Goal: Information Seeking & Learning: Learn about a topic

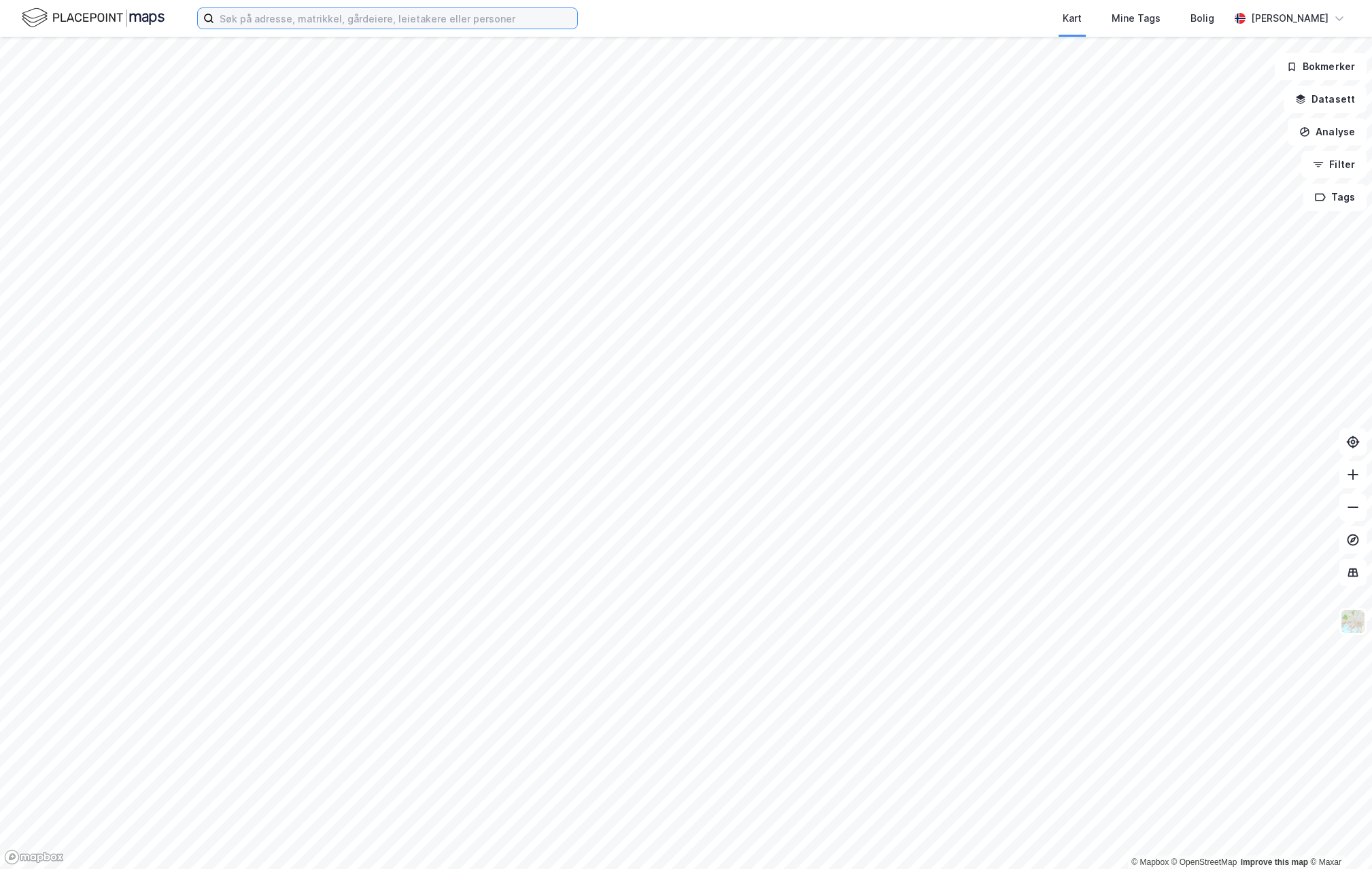
click at [320, 23] on input at bounding box center [395, 17] width 363 height 20
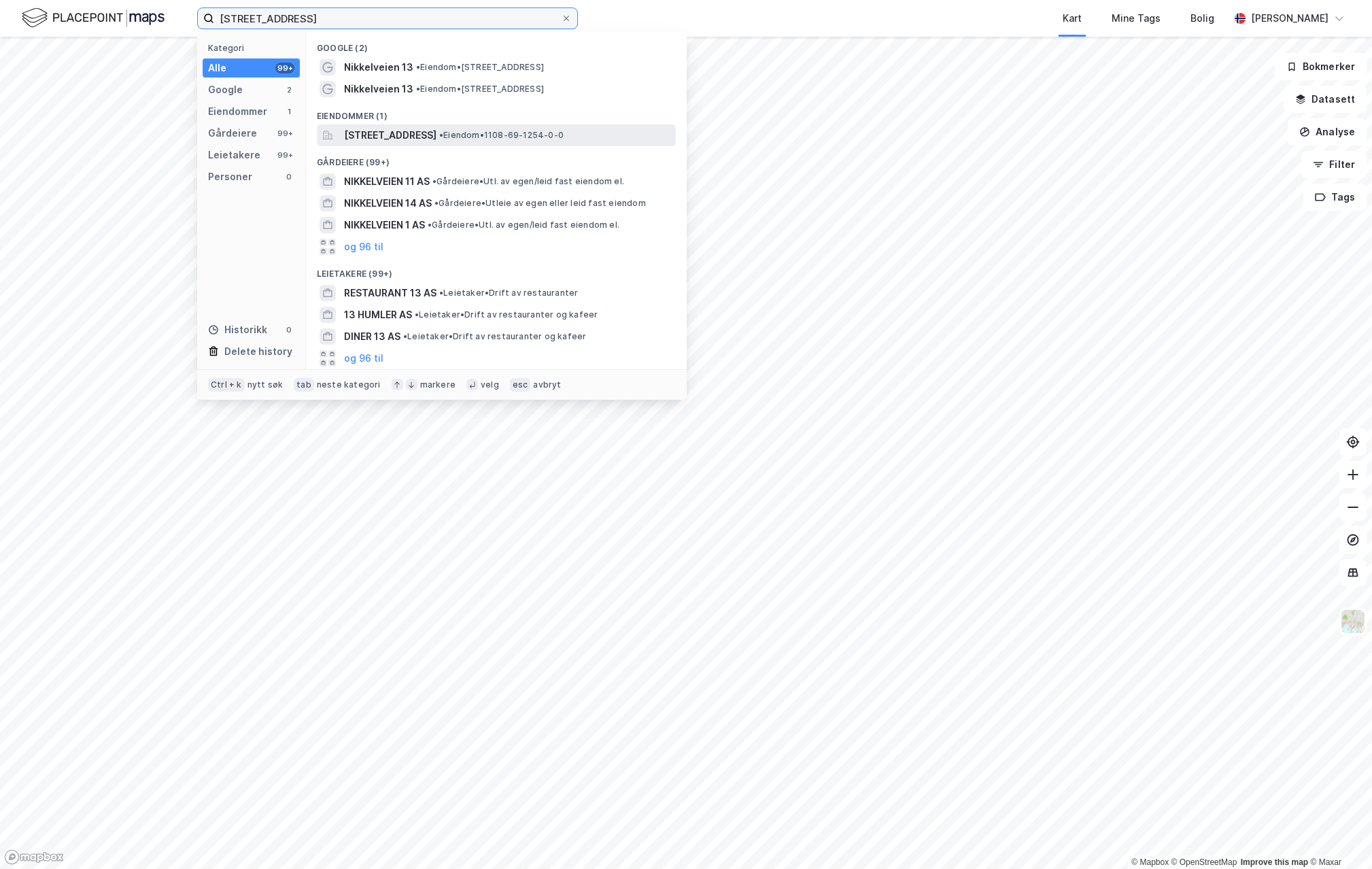
type input "[STREET_ADDRESS]"
click at [436, 134] on span "[STREET_ADDRESS]" at bounding box center [390, 135] width 92 height 16
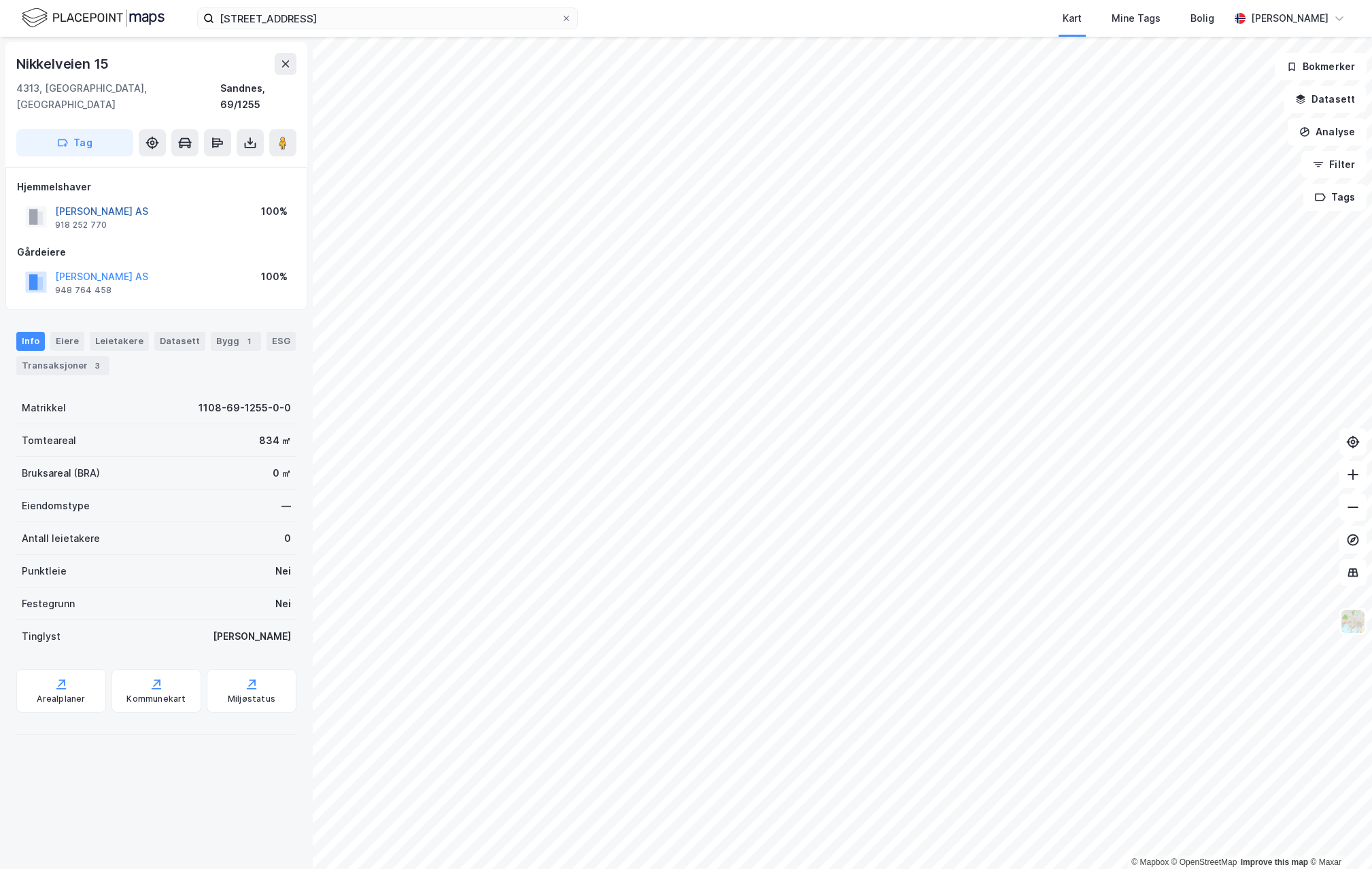
click at [0, 0] on button "[PERSON_NAME] AS" at bounding box center [0, 0] width 0 height 0
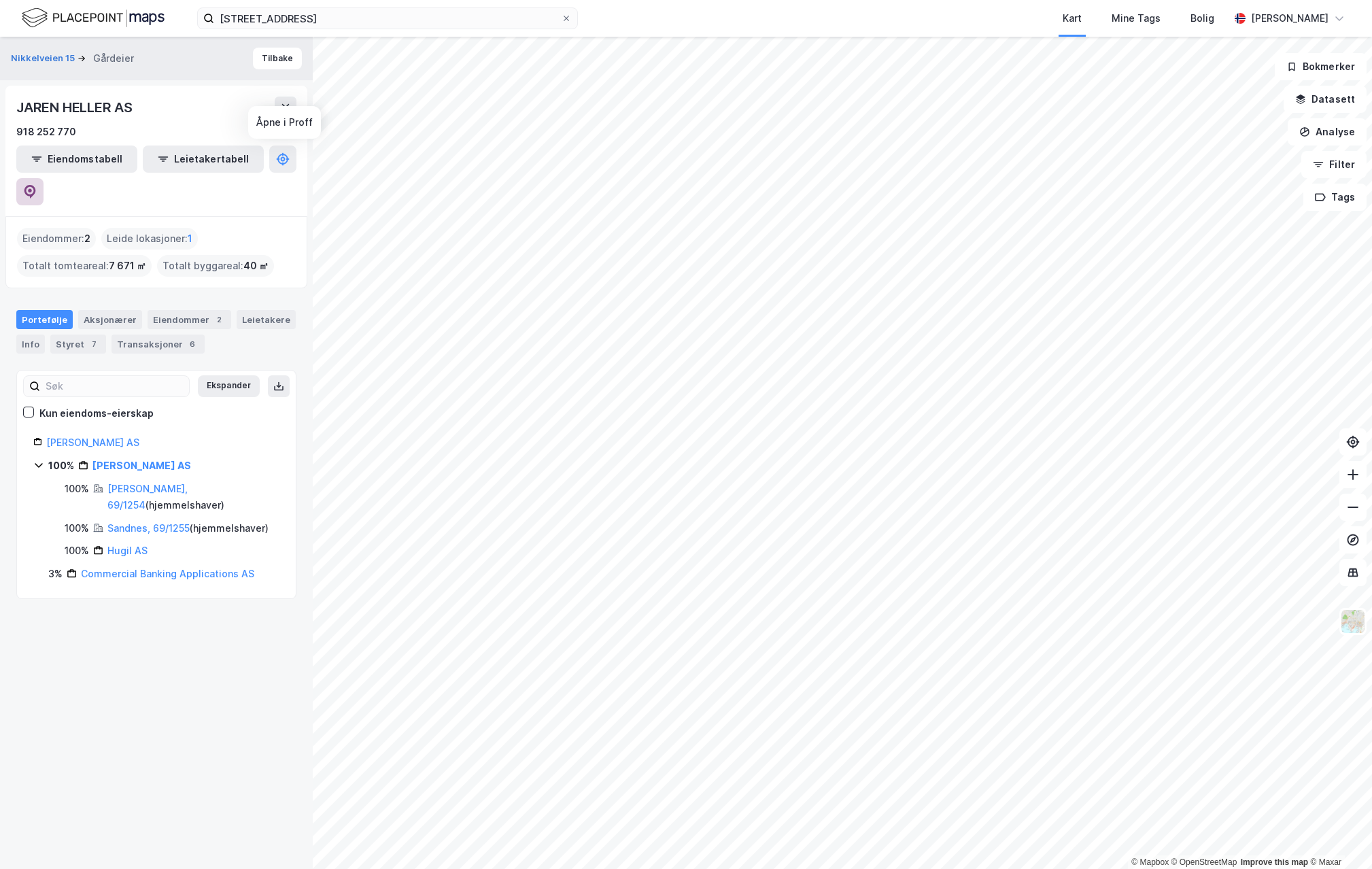
click at [36, 185] on icon at bounding box center [30, 192] width 12 height 13
